Goal: Complete application form: Complete application form

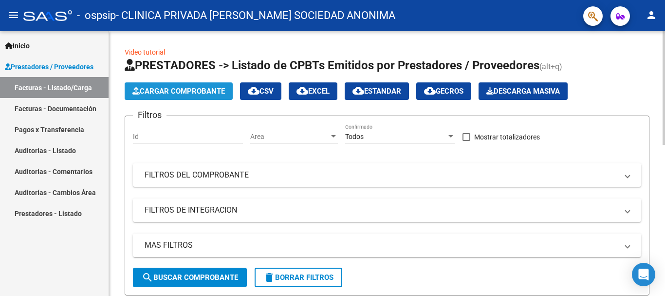
click at [215, 92] on span "Cargar Comprobante" at bounding box center [178, 91] width 93 height 9
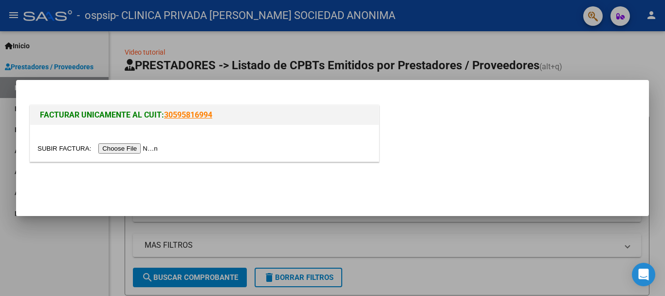
click at [129, 146] on input "file" at bounding box center [98, 148] width 123 height 10
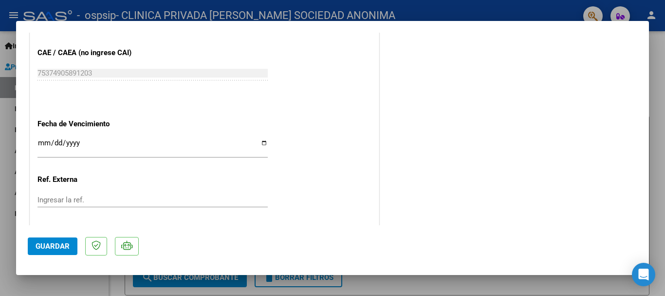
scroll to position [586, 0]
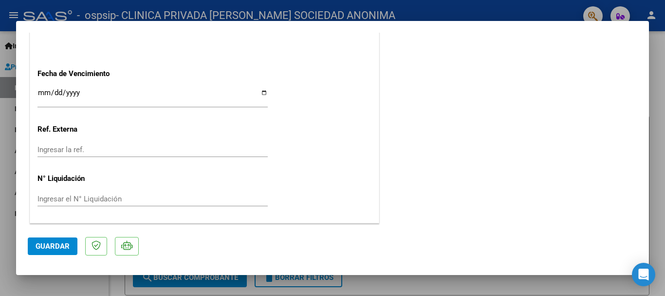
click at [263, 90] on input "Ingresar la fecha" at bounding box center [152, 97] width 230 height 16
click at [55, 91] on input "[DATE]" at bounding box center [152, 97] width 230 height 16
click at [87, 91] on input "[DATE]" at bounding box center [152, 97] width 230 height 16
click at [267, 97] on app-form-text-field "Fecha de Vencimiento [DATE] Ingresar la fecha" at bounding box center [156, 86] width 238 height 35
click at [262, 92] on input "[DATE]" at bounding box center [152, 97] width 230 height 16
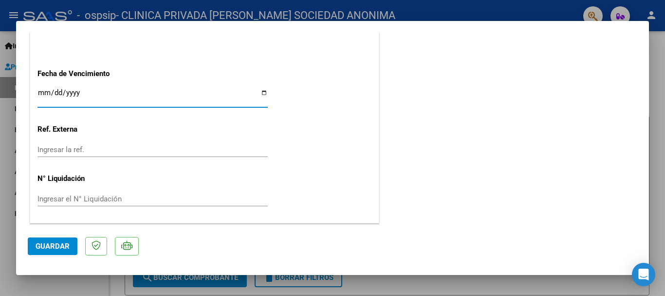
click at [75, 146] on input "Ingresar la ref." at bounding box center [152, 149] width 230 height 9
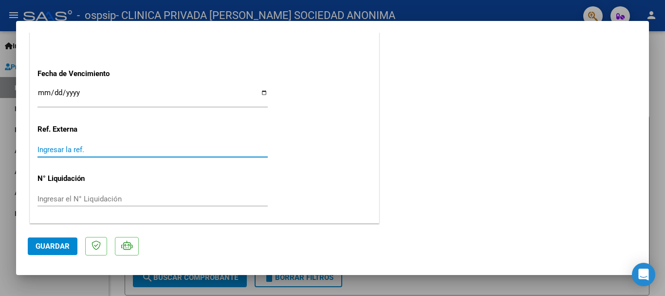
click at [112, 194] on div "Ingresar el N° Liquidación" at bounding box center [152, 198] width 230 height 15
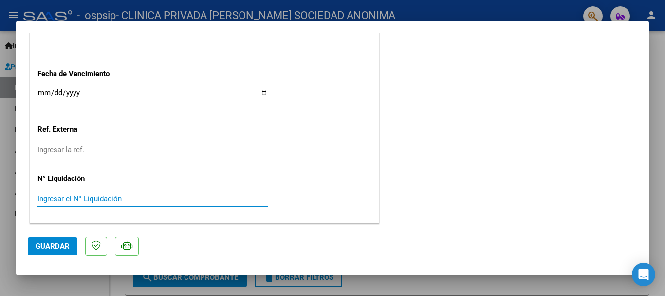
click at [112, 195] on input "Ingresar el N° Liquidación" at bounding box center [152, 198] width 230 height 9
click at [106, 198] on input "Ingresar el N° Liquidación" at bounding box center [152, 198] width 230 height 9
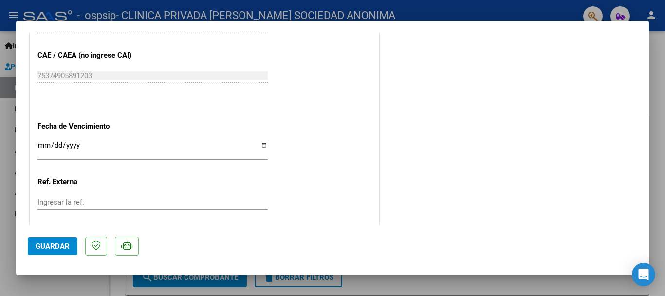
scroll to position [537, 0]
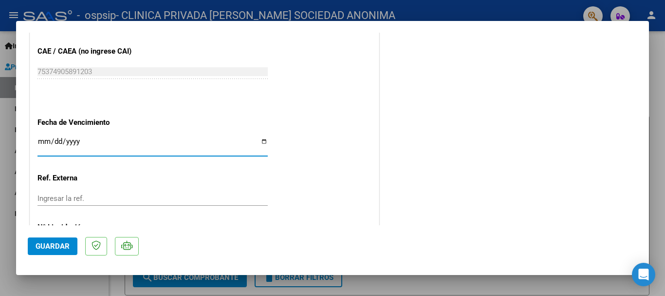
click at [262, 137] on input "[DATE]" at bounding box center [152, 145] width 230 height 16
click at [259, 137] on div "[DATE] Ingresar la fecha" at bounding box center [152, 145] width 230 height 21
click at [259, 141] on input "[DATE]" at bounding box center [152, 145] width 230 height 16
type input "[DATE]"
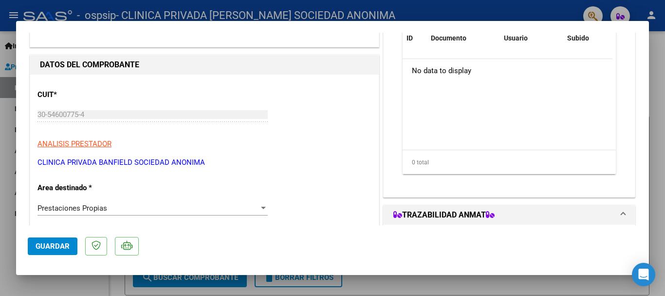
scroll to position [0, 0]
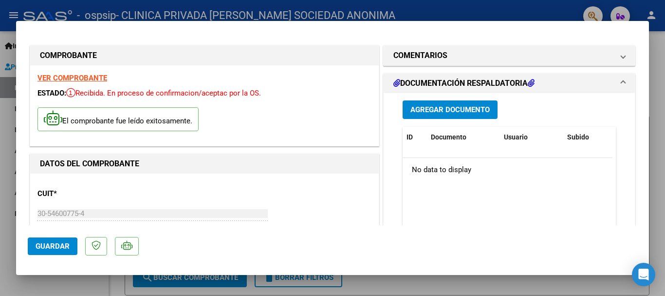
click at [48, 245] on span "Guardar" at bounding box center [53, 246] width 34 height 9
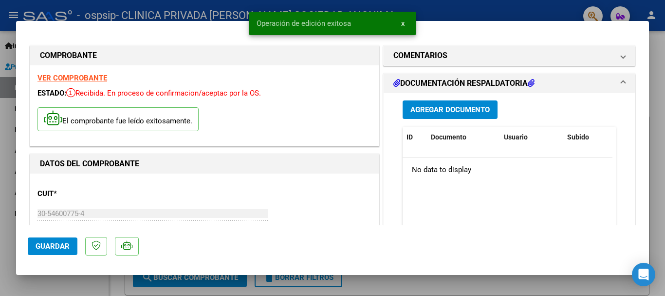
click at [484, 113] on span "Agregar Documento" at bounding box center [450, 110] width 79 height 9
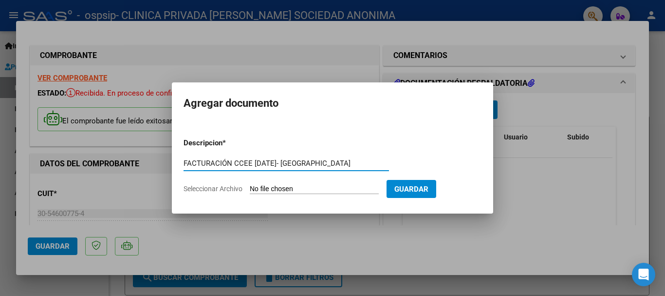
type input "FACTURACIÓN CCEE [DATE]- [GEOGRAPHIC_DATA]"
click at [312, 189] on input "Seleccionar Archivo" at bounding box center [314, 189] width 129 height 9
type input "C:\fakepath\OSPSIP DETALLE- 08.pdf"
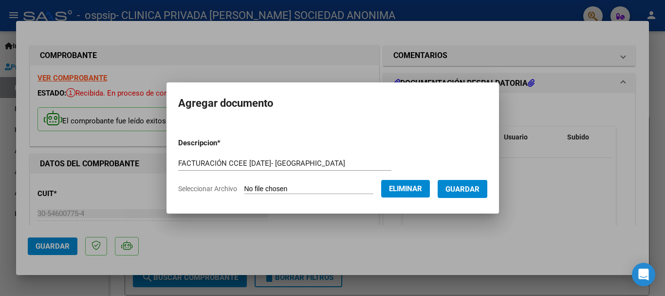
click at [480, 188] on span "Guardar" at bounding box center [463, 189] width 34 height 9
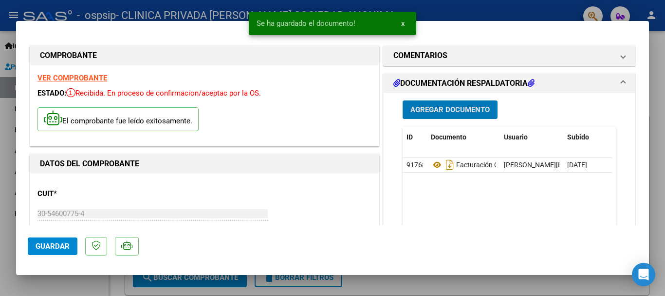
click at [458, 111] on span "Agregar Documento" at bounding box center [450, 110] width 79 height 9
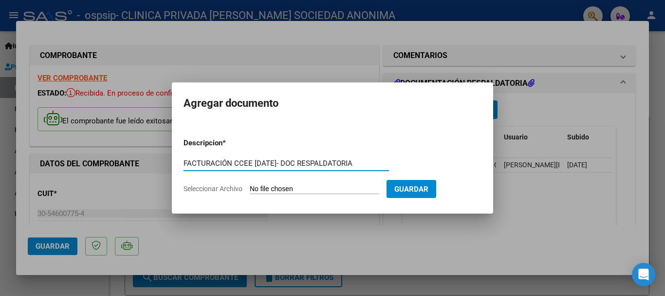
type input "FACTURACIÓN CCEE [DATE]- DOC RESPALDATORIA"
click at [320, 190] on input "Seleccionar Archivo" at bounding box center [314, 189] width 129 height 9
type input "C:\fakepath\OSPSIP FIRMAS [DATE] CC..pdf"
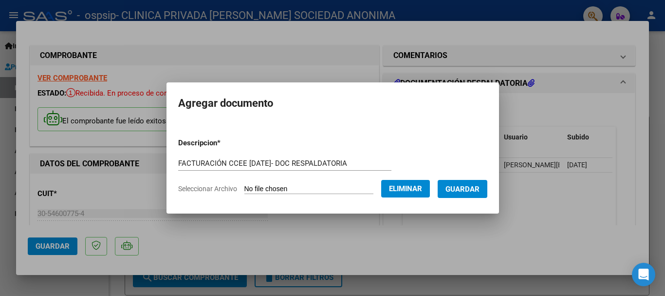
click at [474, 191] on span "Guardar" at bounding box center [463, 189] width 34 height 9
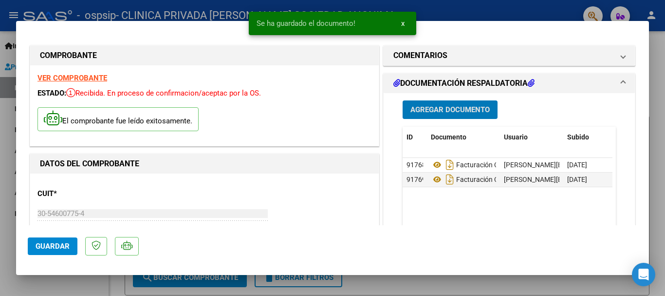
click at [434, 107] on span "Agregar Documento" at bounding box center [450, 110] width 79 height 9
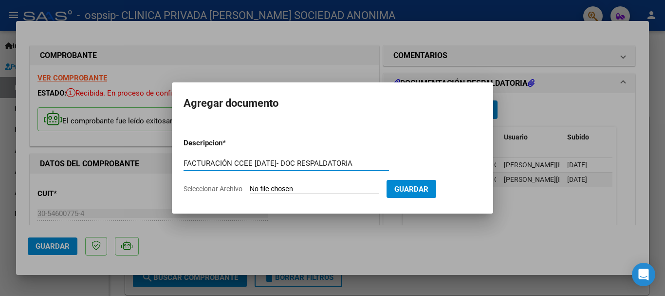
type input "FACTURACIÓN CCEE [DATE]- DOC RESPALDATORIA"
click at [322, 187] on input "Seleccionar Archivo" at bounding box center [314, 189] width 129 height 9
type input "C:\fakepath\OSPSIP AGOSTO BB.pdf"
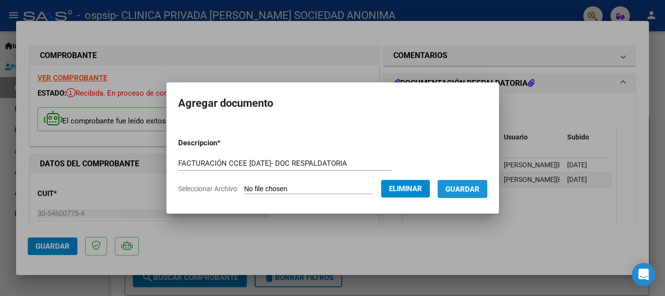
click at [470, 195] on button "Guardar" at bounding box center [463, 189] width 50 height 18
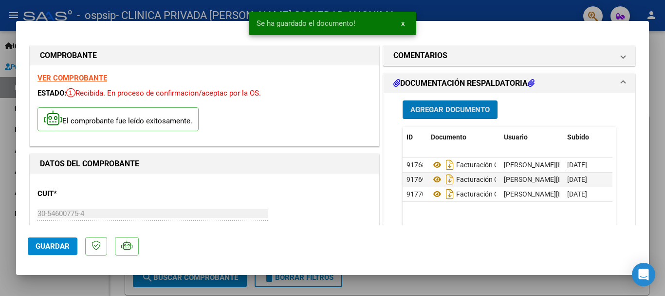
click at [56, 247] on span "Guardar" at bounding box center [53, 246] width 34 height 9
click at [401, 19] on span "x" at bounding box center [402, 23] width 3 height 9
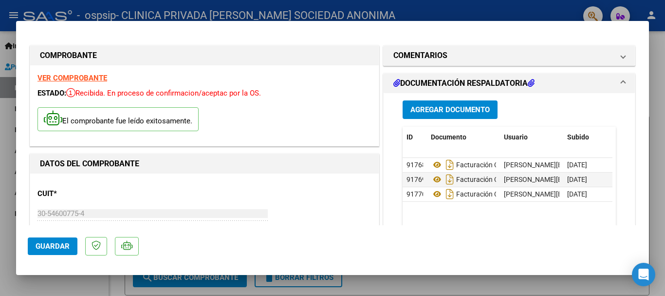
click at [487, 279] on div at bounding box center [332, 148] width 665 height 296
type input "$ 0,00"
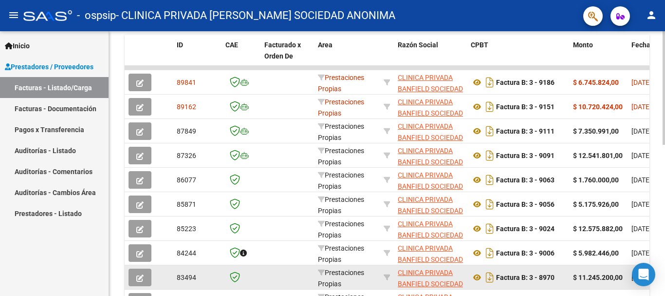
scroll to position [207, 0]
